Goal: Use online tool/utility: Utilize a website feature to perform a specific function

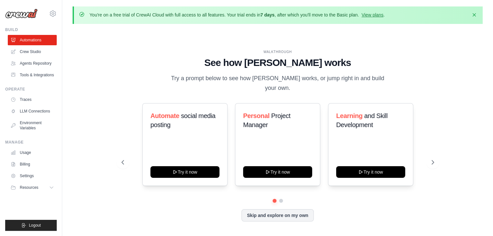
click at [440, 92] on div "WALKTHROUGH See how [PERSON_NAME] works Try a prompt below to see how [PERSON_N…" at bounding box center [278, 141] width 328 height 183
click at [294, 213] on button "Skip and explore on my own" at bounding box center [277, 215] width 72 height 12
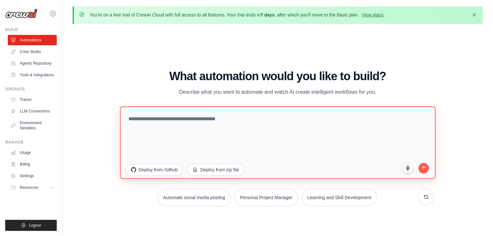
click at [259, 125] on textarea at bounding box center [277, 143] width 315 height 73
click at [259, 119] on textarea at bounding box center [277, 143] width 315 height 73
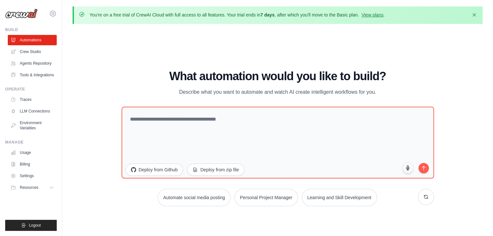
click at [34, 57] on ul "Automations Crew Studio Agents Repository Tools & Integrations" at bounding box center [32, 57] width 49 height 45
click at [34, 55] on link "Crew Studio" at bounding box center [32, 52] width 49 height 10
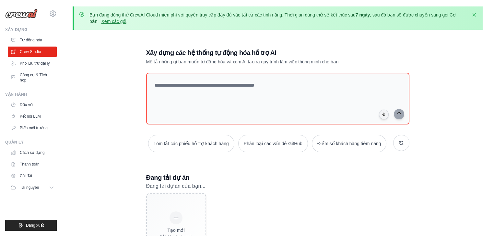
scroll to position [41, 0]
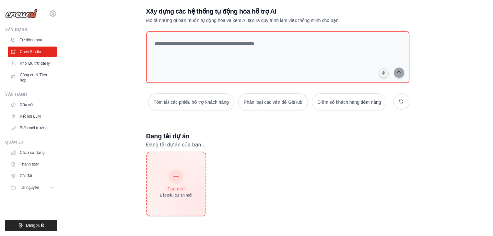
click at [174, 174] on icon at bounding box center [175, 176] width 7 height 7
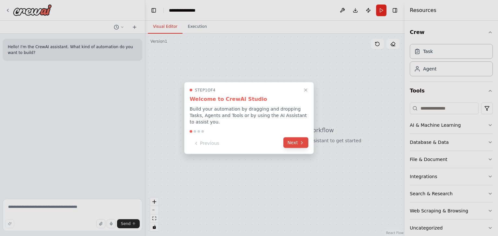
click at [292, 144] on button "Next" at bounding box center [295, 143] width 25 height 11
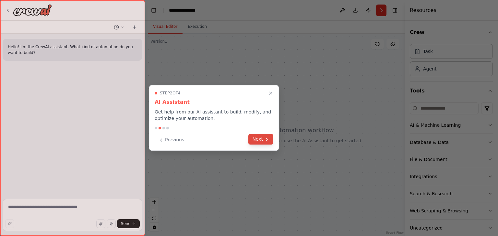
click at [264, 139] on icon at bounding box center [266, 139] width 5 height 5
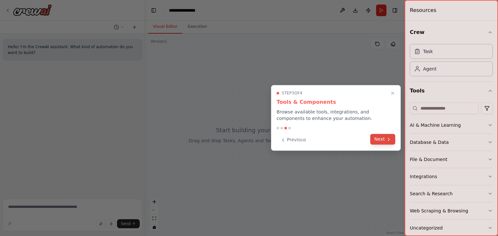
click at [379, 140] on button "Next" at bounding box center [382, 139] width 25 height 11
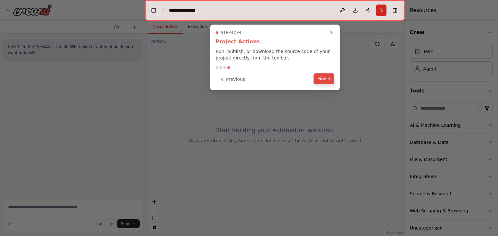
click at [330, 82] on button "Finish" at bounding box center [323, 79] width 21 height 11
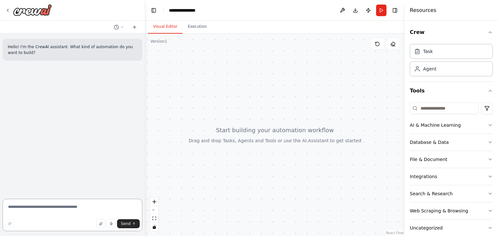
click at [58, 210] on textarea at bounding box center [73, 215] width 140 height 32
type textarea "**********"
click at [131, 227] on button "Send" at bounding box center [128, 224] width 23 height 9
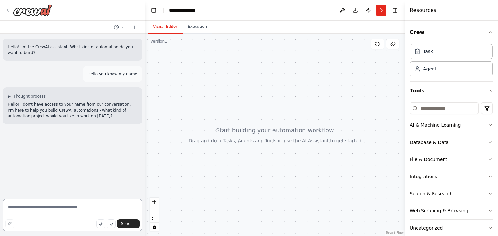
click at [63, 206] on textarea at bounding box center [73, 215] width 140 height 32
